Goal: Task Accomplishment & Management: Use online tool/utility

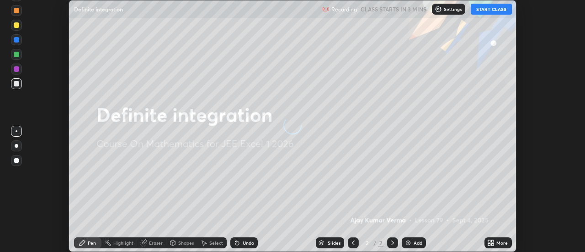
scroll to position [252, 584]
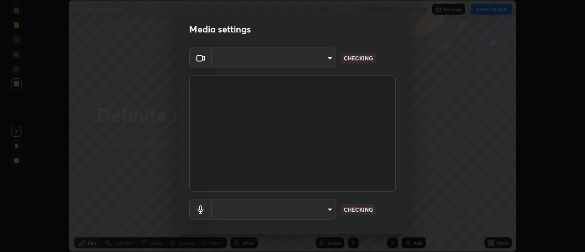
type input "63907515147deb1c0c373088fb7c24696487b6d28469cbf328a988d3c8d528b5"
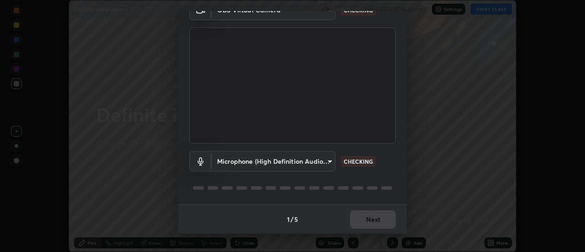
click at [329, 159] on body "Erase all Definite integration Recording CLASS STARTS IN 3 MINS Settings START …" at bounding box center [292, 126] width 585 height 252
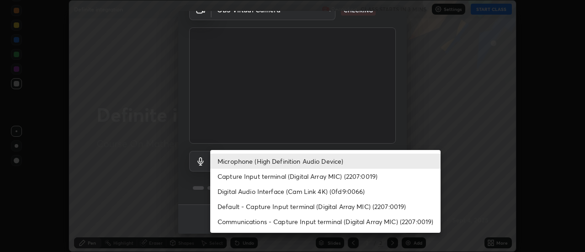
click at [314, 176] on li "Capture Input terminal (Digital Array MIC) (2207:0019)" at bounding box center [325, 176] width 230 height 15
type input "7705e2a5d3a950edede3df69055b9aac26ae007189009a133d274d5923f4b0aa"
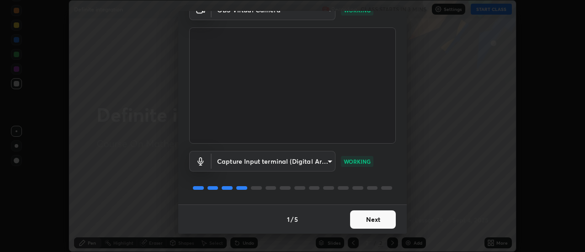
click at [373, 219] on button "Next" at bounding box center [373, 219] width 46 height 18
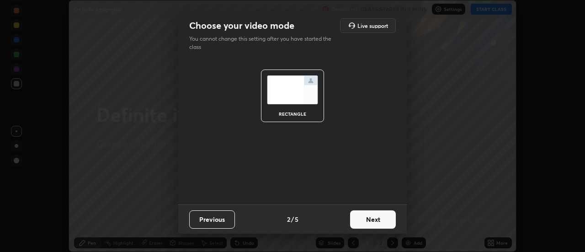
click at [375, 218] on button "Next" at bounding box center [373, 219] width 46 height 18
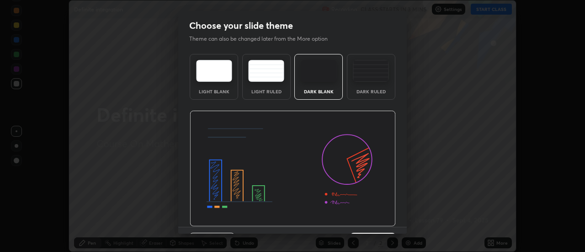
scroll to position [22, 0]
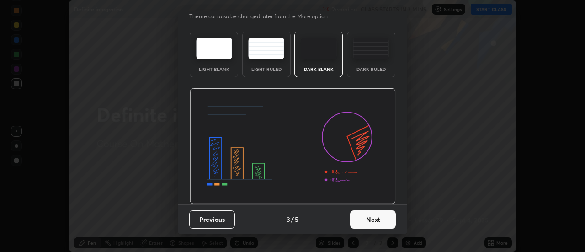
click at [367, 218] on button "Next" at bounding box center [373, 219] width 46 height 18
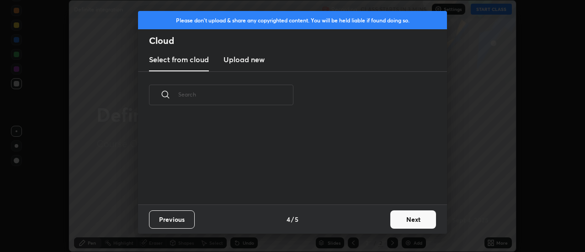
scroll to position [0, 0]
click at [412, 220] on button "Next" at bounding box center [413, 219] width 46 height 18
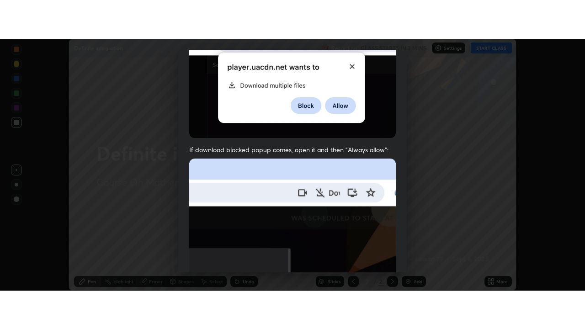
scroll to position [234, 0]
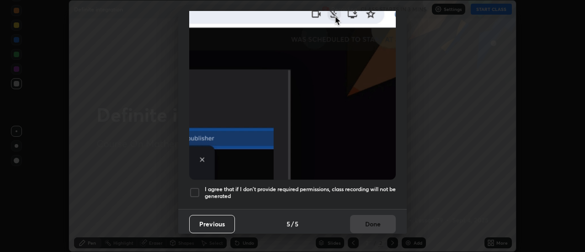
click at [192, 190] on div at bounding box center [194, 192] width 11 height 11
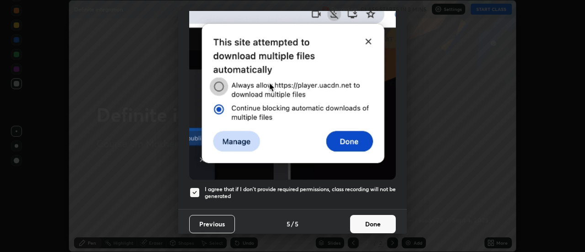
click at [363, 218] on button "Done" at bounding box center [373, 224] width 46 height 18
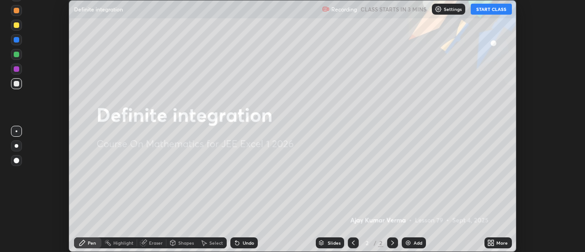
click at [484, 9] on button "START CLASS" at bounding box center [491, 9] width 41 height 11
click at [492, 243] on icon at bounding box center [490, 242] width 7 height 7
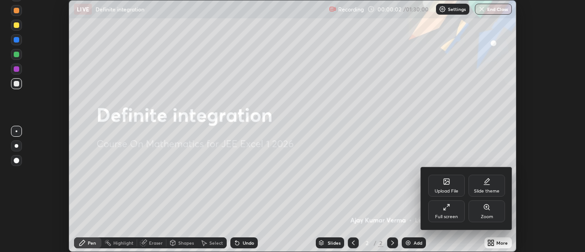
click at [446, 209] on icon at bounding box center [446, 206] width 7 height 7
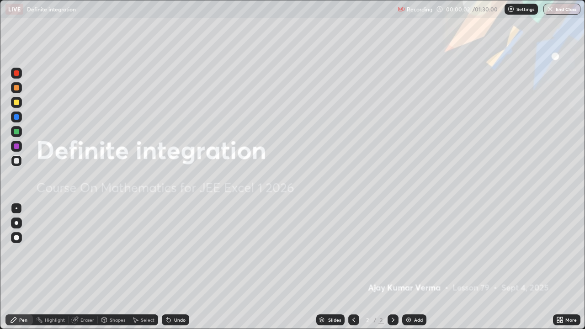
scroll to position [329, 585]
click at [409, 251] on img at bounding box center [408, 319] width 7 height 7
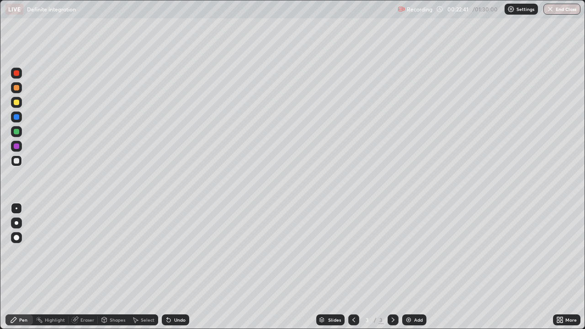
click at [17, 131] on div at bounding box center [16, 131] width 5 height 5
click at [17, 145] on div at bounding box center [16, 145] width 5 height 5
click at [82, 251] on div "Eraser" at bounding box center [83, 319] width 29 height 11
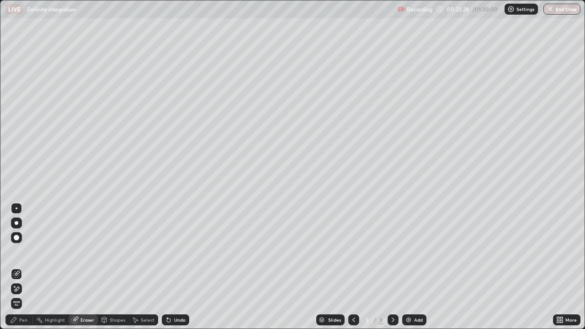
click at [22, 251] on div "Pen" at bounding box center [23, 320] width 8 height 5
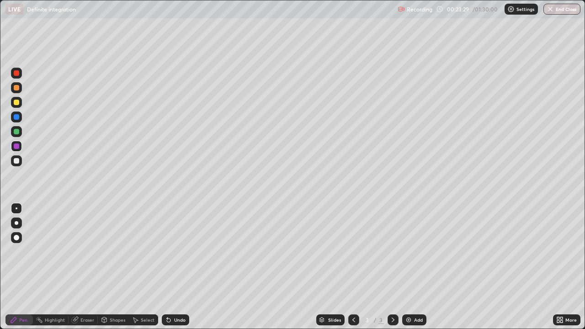
click at [15, 117] on div at bounding box center [16, 116] width 5 height 5
click at [16, 162] on div at bounding box center [16, 160] width 5 height 5
click at [402, 251] on div "Add" at bounding box center [414, 319] width 24 height 11
click at [16, 131] on div at bounding box center [16, 131] width 5 height 5
click at [17, 162] on div at bounding box center [16, 160] width 5 height 5
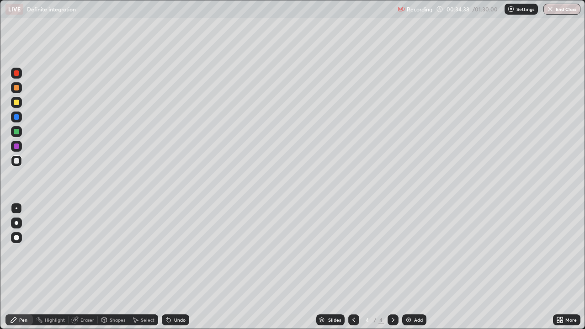
click at [408, 251] on img at bounding box center [408, 319] width 7 height 7
click at [16, 87] on div at bounding box center [16, 87] width 5 height 5
click at [19, 133] on div at bounding box center [16, 131] width 11 height 11
click at [16, 102] on div at bounding box center [16, 102] width 5 height 5
click at [14, 100] on div at bounding box center [16, 102] width 5 height 5
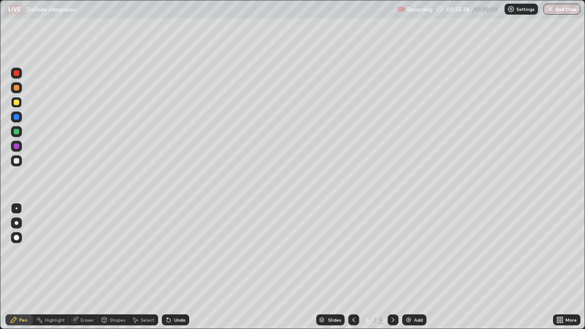
click at [405, 251] on img at bounding box center [408, 319] width 7 height 7
click at [15, 86] on div at bounding box center [16, 87] width 5 height 5
click at [17, 104] on div at bounding box center [16, 102] width 5 height 5
click at [12, 85] on div at bounding box center [16, 87] width 11 height 11
click at [16, 87] on div at bounding box center [16, 87] width 5 height 5
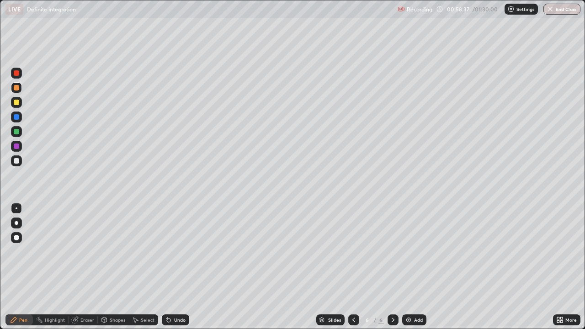
click at [16, 130] on div at bounding box center [16, 131] width 5 height 5
click at [13, 117] on div at bounding box center [16, 116] width 11 height 11
click at [16, 102] on div at bounding box center [16, 102] width 5 height 5
click at [84, 251] on div "Eraser" at bounding box center [87, 320] width 14 height 5
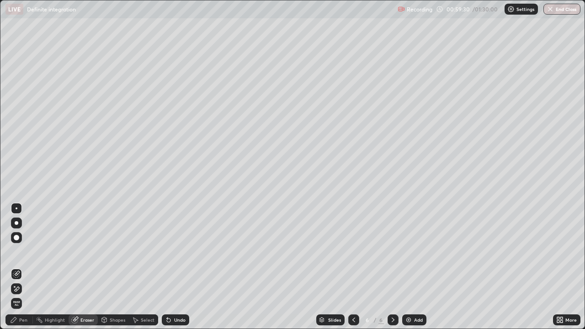
click at [22, 251] on div "Pen" at bounding box center [23, 320] width 8 height 5
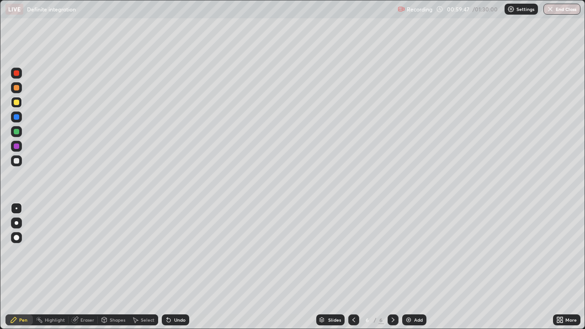
click at [14, 101] on div at bounding box center [16, 102] width 5 height 5
click at [21, 161] on div at bounding box center [16, 160] width 11 height 11
click at [392, 251] on icon at bounding box center [392, 319] width 7 height 7
click at [407, 251] on img at bounding box center [408, 319] width 7 height 7
click at [17, 85] on div at bounding box center [16, 87] width 5 height 5
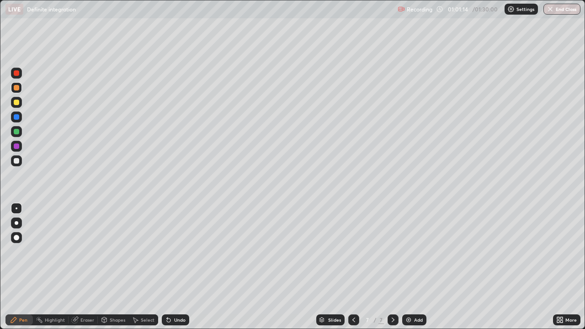
click at [18, 100] on div at bounding box center [16, 102] width 5 height 5
click at [18, 118] on div at bounding box center [16, 116] width 5 height 5
click at [16, 158] on div at bounding box center [16, 160] width 5 height 5
click at [16, 146] on div at bounding box center [16, 145] width 5 height 5
click at [14, 105] on div at bounding box center [16, 102] width 11 height 11
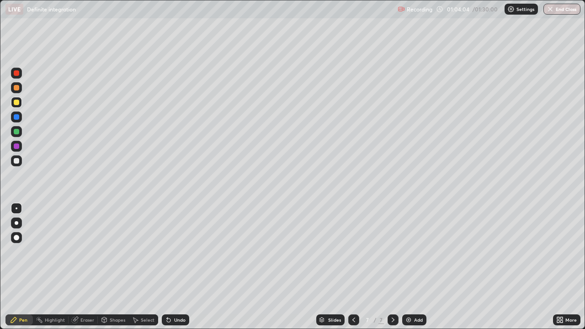
click at [89, 251] on div "Eraser" at bounding box center [87, 320] width 14 height 5
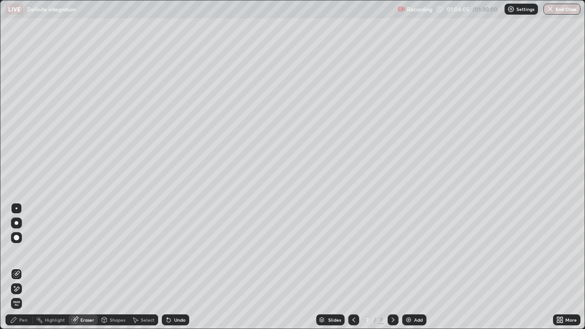
click at [28, 251] on div "Pen" at bounding box center [18, 319] width 27 height 11
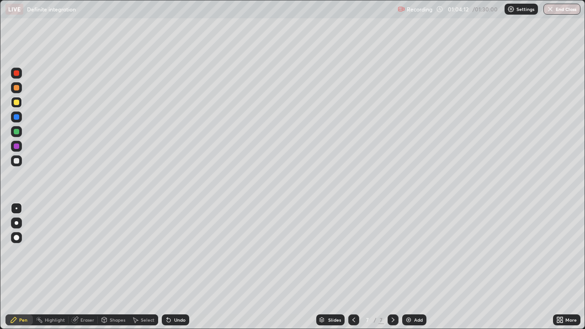
click at [15, 132] on div at bounding box center [16, 131] width 5 height 5
click at [392, 251] on icon at bounding box center [392, 319] width 7 height 7
click at [407, 251] on img at bounding box center [408, 319] width 7 height 7
click at [15, 88] on div at bounding box center [16, 87] width 5 height 5
click at [14, 102] on div at bounding box center [16, 102] width 5 height 5
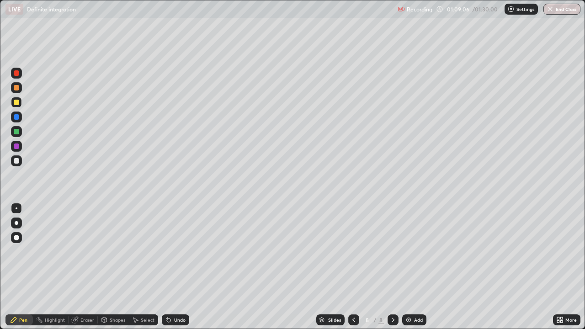
click at [92, 251] on div "Eraser" at bounding box center [87, 320] width 14 height 5
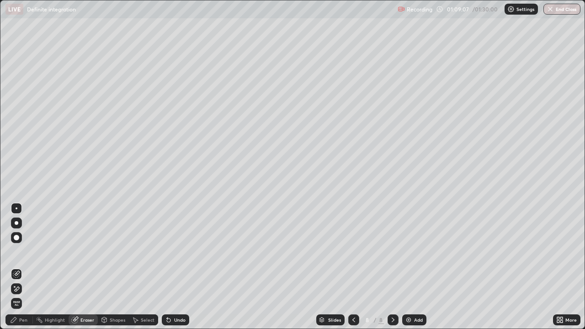
click at [24, 251] on div "Pen" at bounding box center [18, 319] width 27 height 11
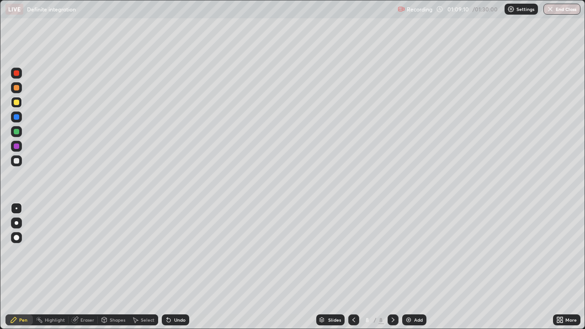
click at [16, 89] on div at bounding box center [16, 87] width 5 height 5
click at [82, 251] on div "Eraser" at bounding box center [83, 319] width 29 height 11
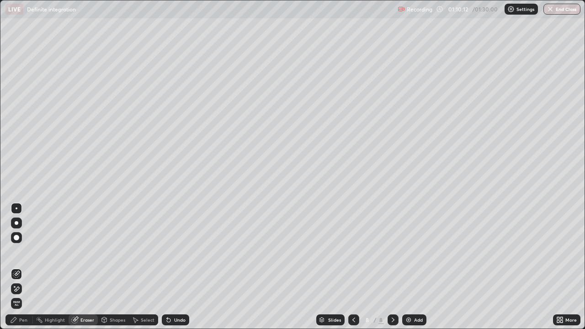
click at [20, 251] on div "Pen" at bounding box center [23, 320] width 8 height 5
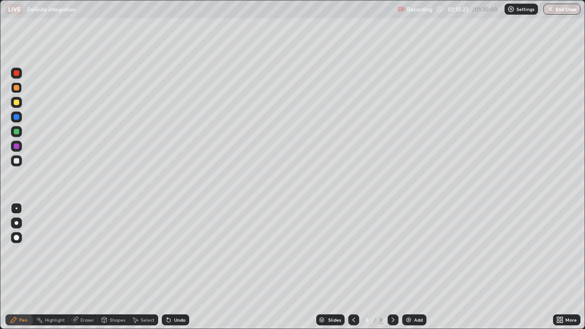
click at [391, 251] on icon at bounding box center [392, 319] width 7 height 7
click at [407, 251] on img at bounding box center [408, 319] width 7 height 7
click at [17, 86] on div at bounding box center [16, 87] width 5 height 5
click at [19, 127] on div at bounding box center [16, 131] width 11 height 11
click at [14, 104] on div at bounding box center [16, 102] width 5 height 5
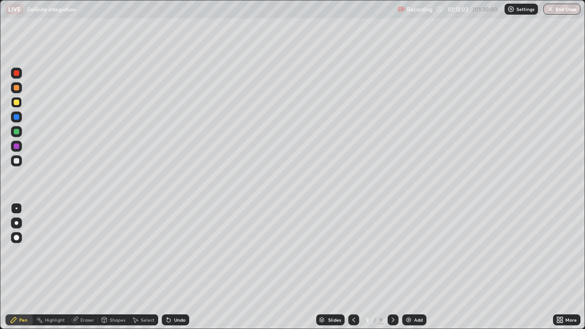
click at [14, 104] on div at bounding box center [16, 102] width 5 height 5
click at [14, 88] on div at bounding box center [16, 87] width 5 height 5
click at [18, 160] on div at bounding box center [16, 160] width 5 height 5
click at [16, 147] on div at bounding box center [16, 145] width 5 height 5
click at [17, 102] on div at bounding box center [16, 102] width 5 height 5
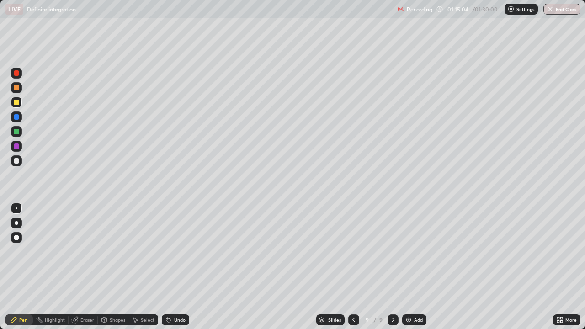
click at [11, 90] on div at bounding box center [16, 87] width 11 height 11
click at [392, 251] on icon at bounding box center [392, 319] width 7 height 7
click at [407, 251] on img at bounding box center [408, 319] width 7 height 7
click at [16, 103] on div at bounding box center [16, 102] width 5 height 5
click at [18, 117] on div at bounding box center [16, 116] width 5 height 5
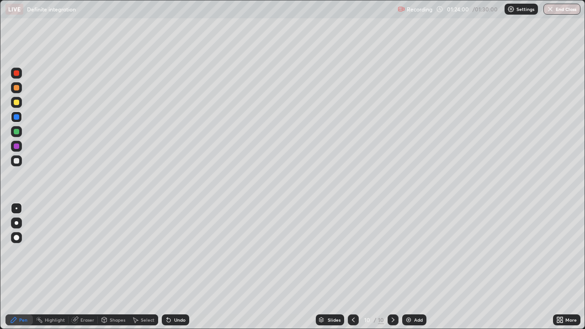
click at [15, 103] on div at bounding box center [16, 102] width 5 height 5
click at [16, 132] on div at bounding box center [16, 131] width 5 height 5
click at [18, 160] on div at bounding box center [16, 160] width 5 height 5
click at [464, 11] on div "01:26:58" at bounding box center [459, 8] width 26 height 5
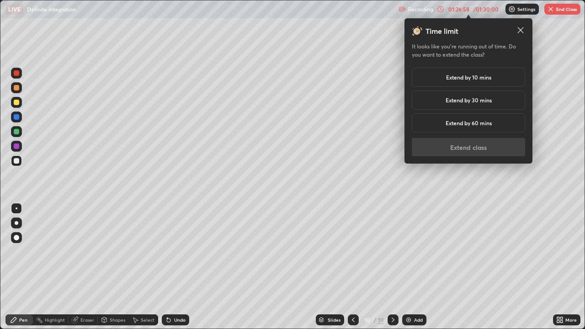
click at [494, 74] on div "Extend by 10 mins" at bounding box center [468, 77] width 113 height 19
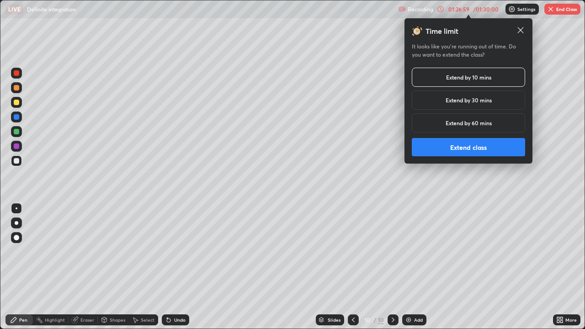
click at [483, 145] on button "Extend class" at bounding box center [468, 147] width 113 height 18
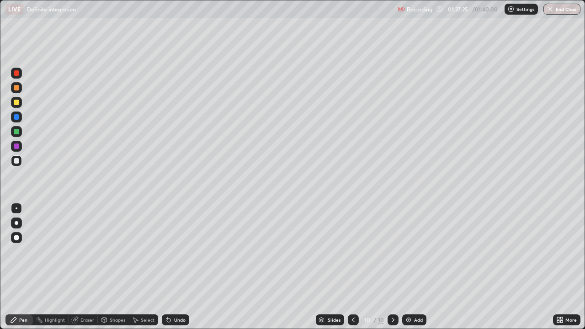
click at [17, 146] on div at bounding box center [16, 145] width 5 height 5
click at [391, 251] on icon at bounding box center [392, 319] width 7 height 7
click at [412, 251] on div "Add" at bounding box center [414, 319] width 24 height 11
click at [17, 86] on div at bounding box center [16, 87] width 5 height 5
click at [15, 106] on div at bounding box center [16, 102] width 11 height 11
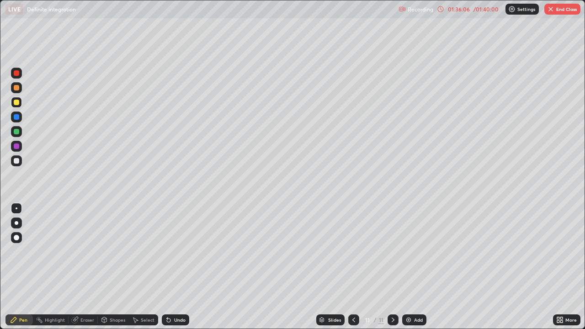
click at [566, 9] on button "End Class" at bounding box center [562, 9] width 36 height 11
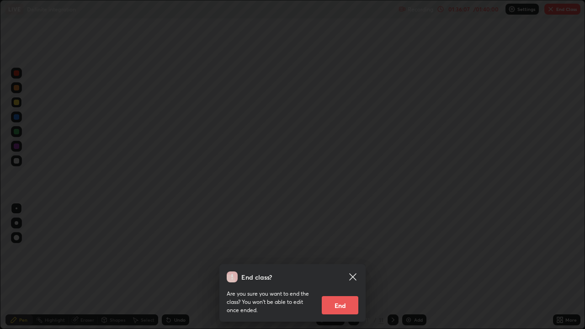
click at [343, 251] on button "End" at bounding box center [340, 305] width 37 height 18
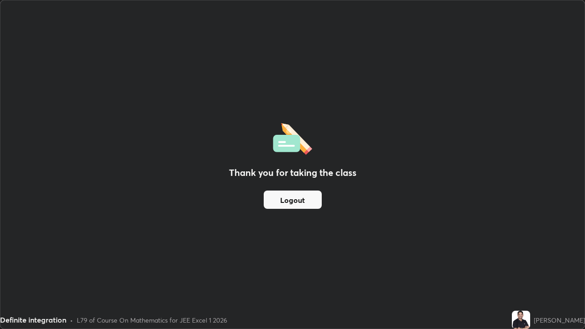
click at [305, 202] on button "Logout" at bounding box center [293, 200] width 58 height 18
